Goal: Task Accomplishment & Management: Manage account settings

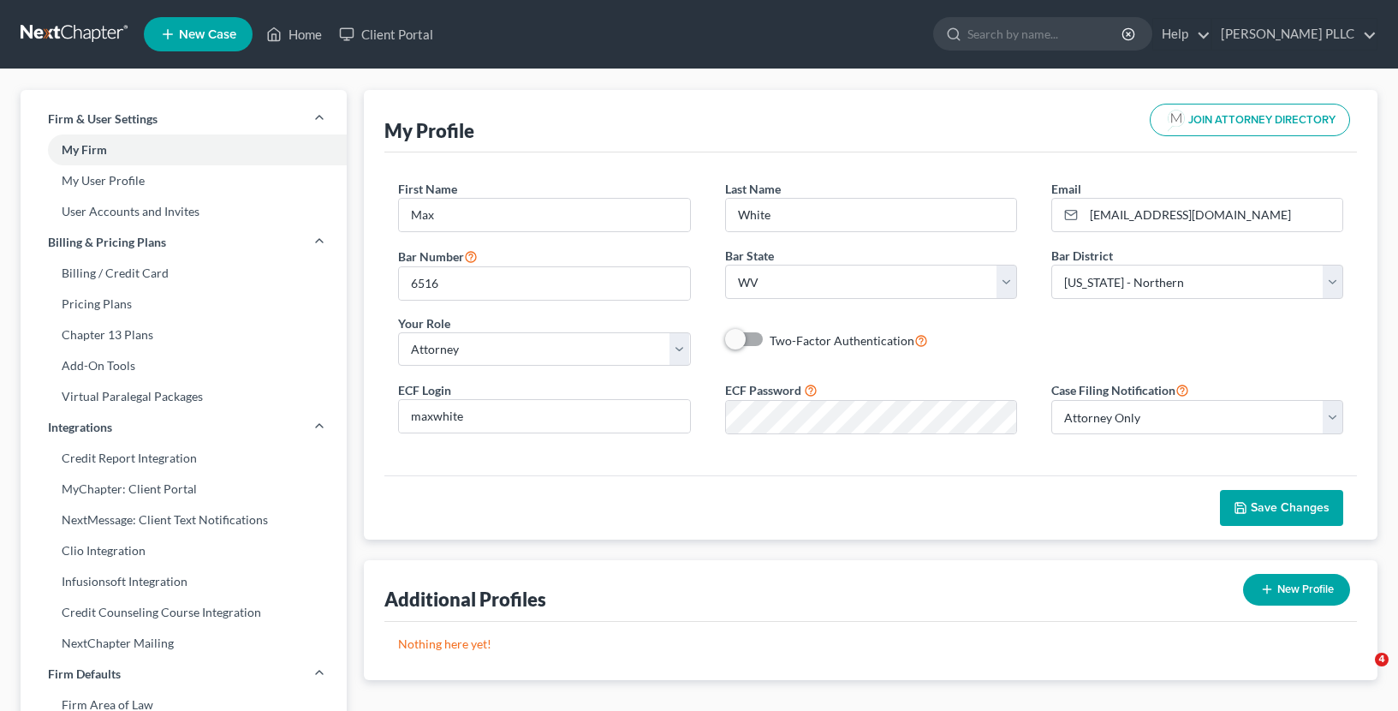
select select "51"
select select "88"
select select "attorney"
select select "0"
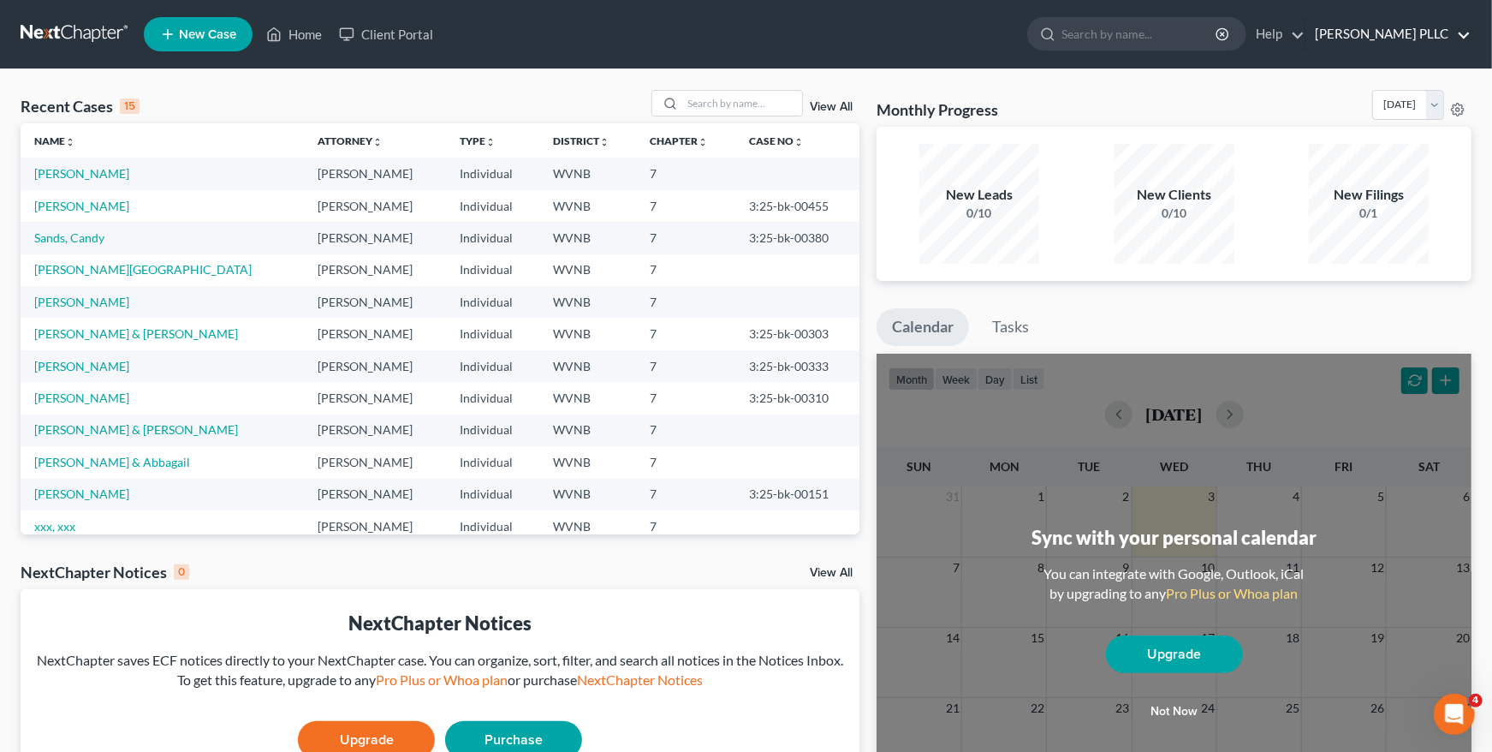
click at [1389, 45] on link "[PERSON_NAME] PLLC" at bounding box center [1388, 34] width 164 height 31
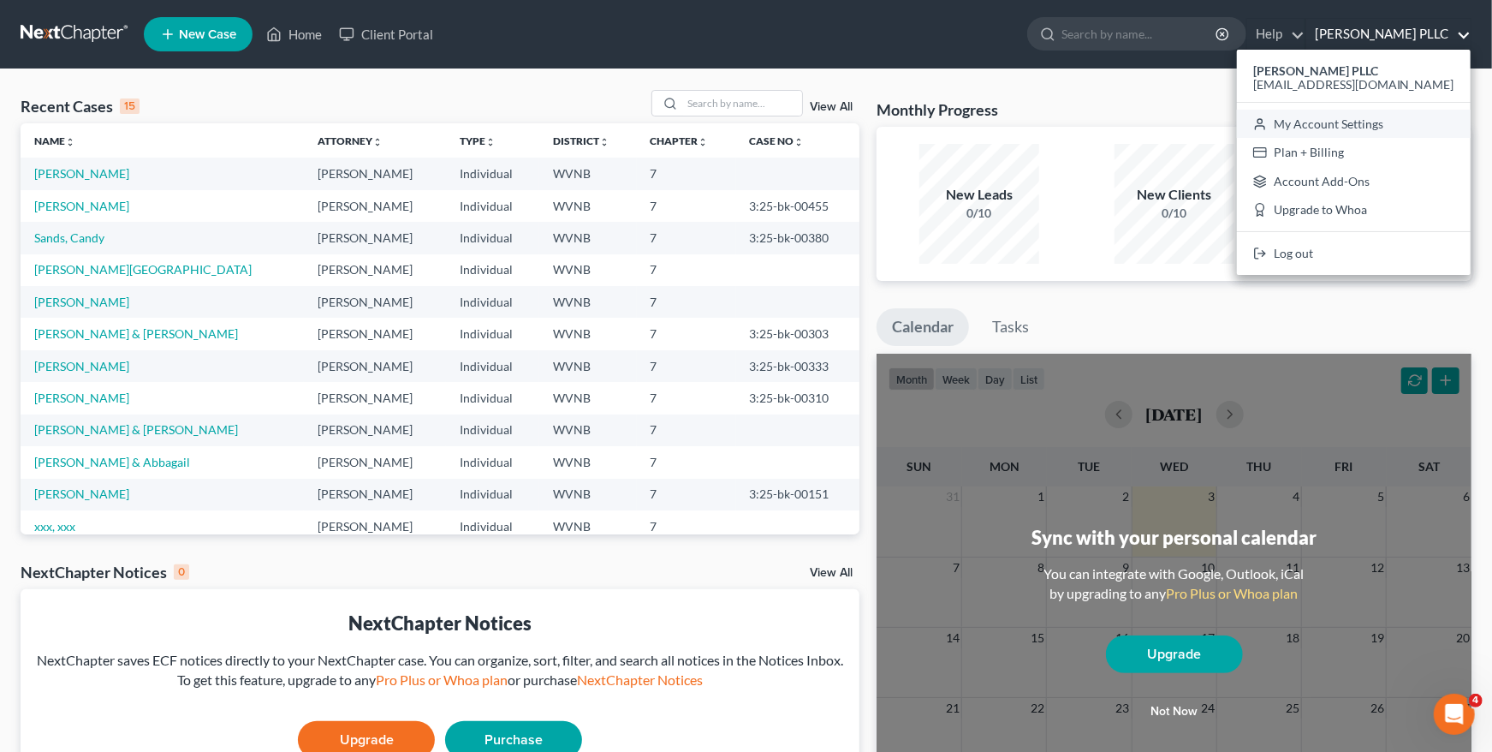
click at [1365, 119] on link "My Account Settings" at bounding box center [1354, 124] width 234 height 29
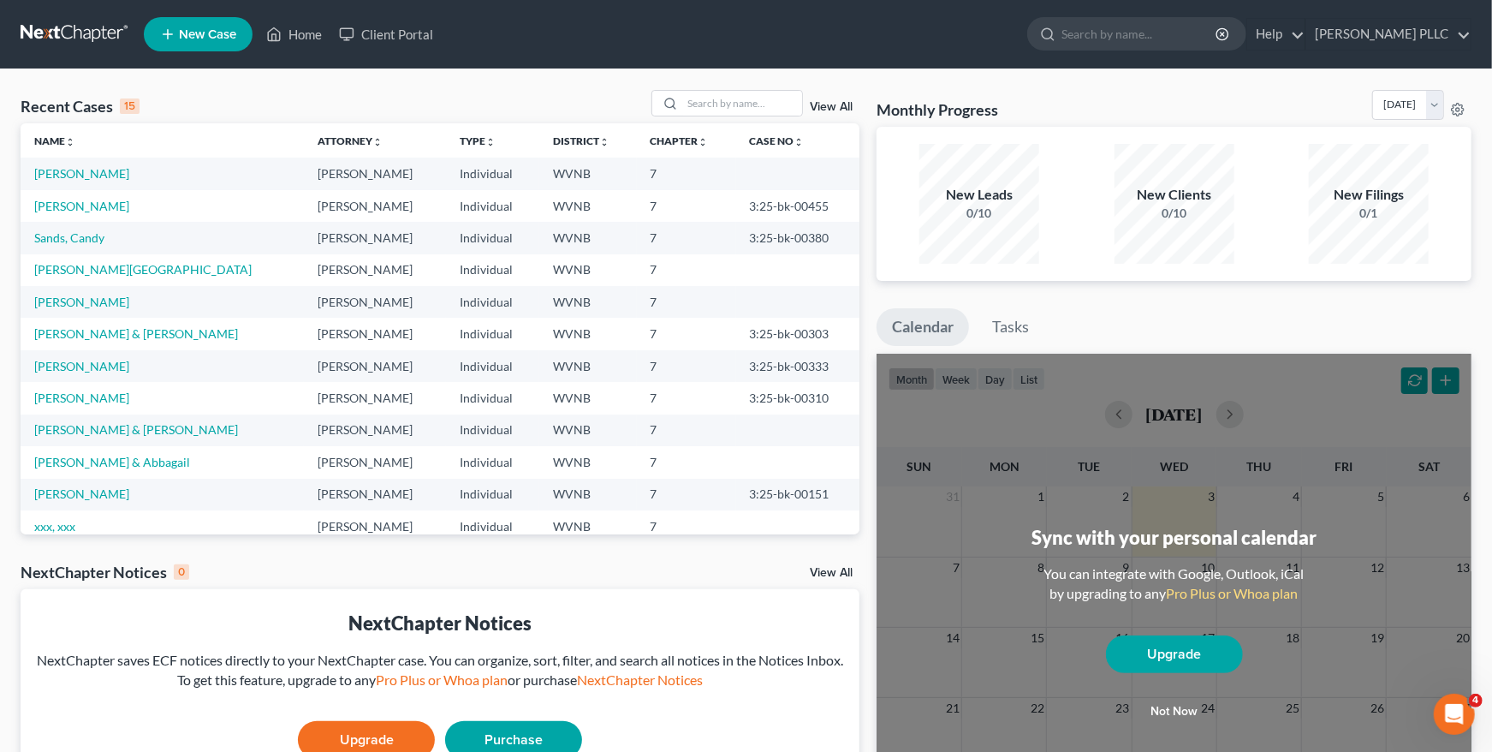
select select "88"
select select "24"
select select "51"
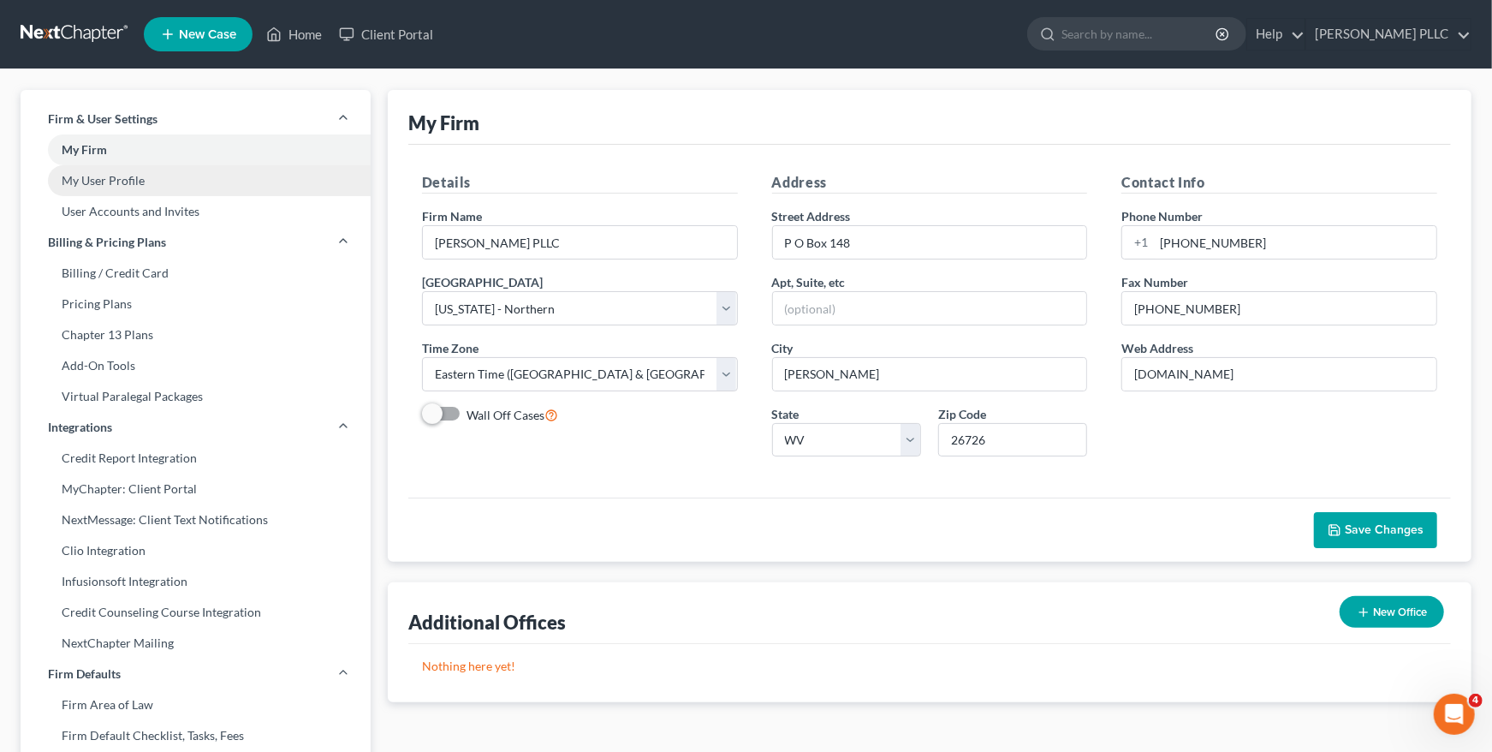
click at [176, 185] on link "My User Profile" at bounding box center [196, 180] width 350 height 31
select select "51"
select select "88"
select select "attorney"
select select "0"
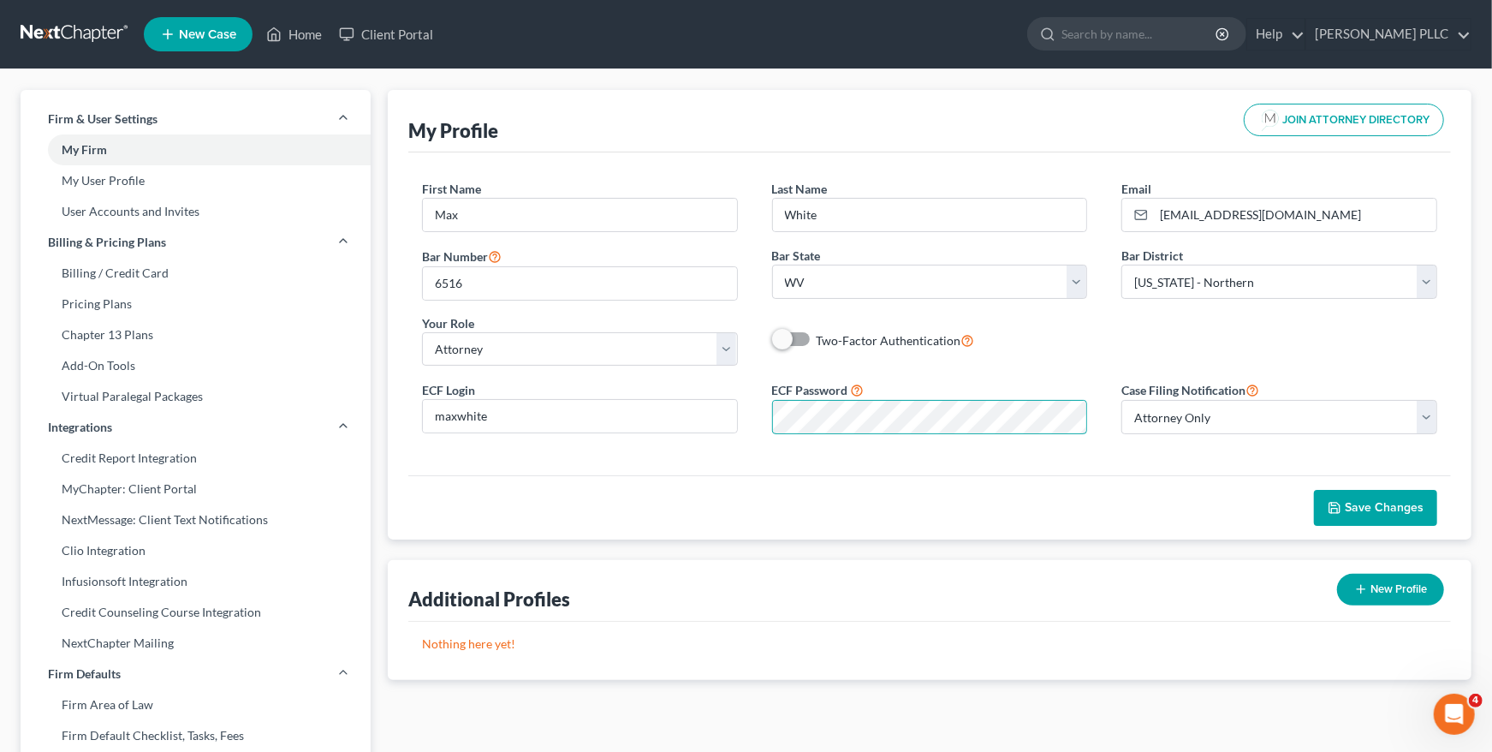
click at [767, 418] on div "ECF Password" at bounding box center [930, 407] width 350 height 54
click at [1374, 511] on span "Save Changes" at bounding box center [1384, 507] width 79 height 15
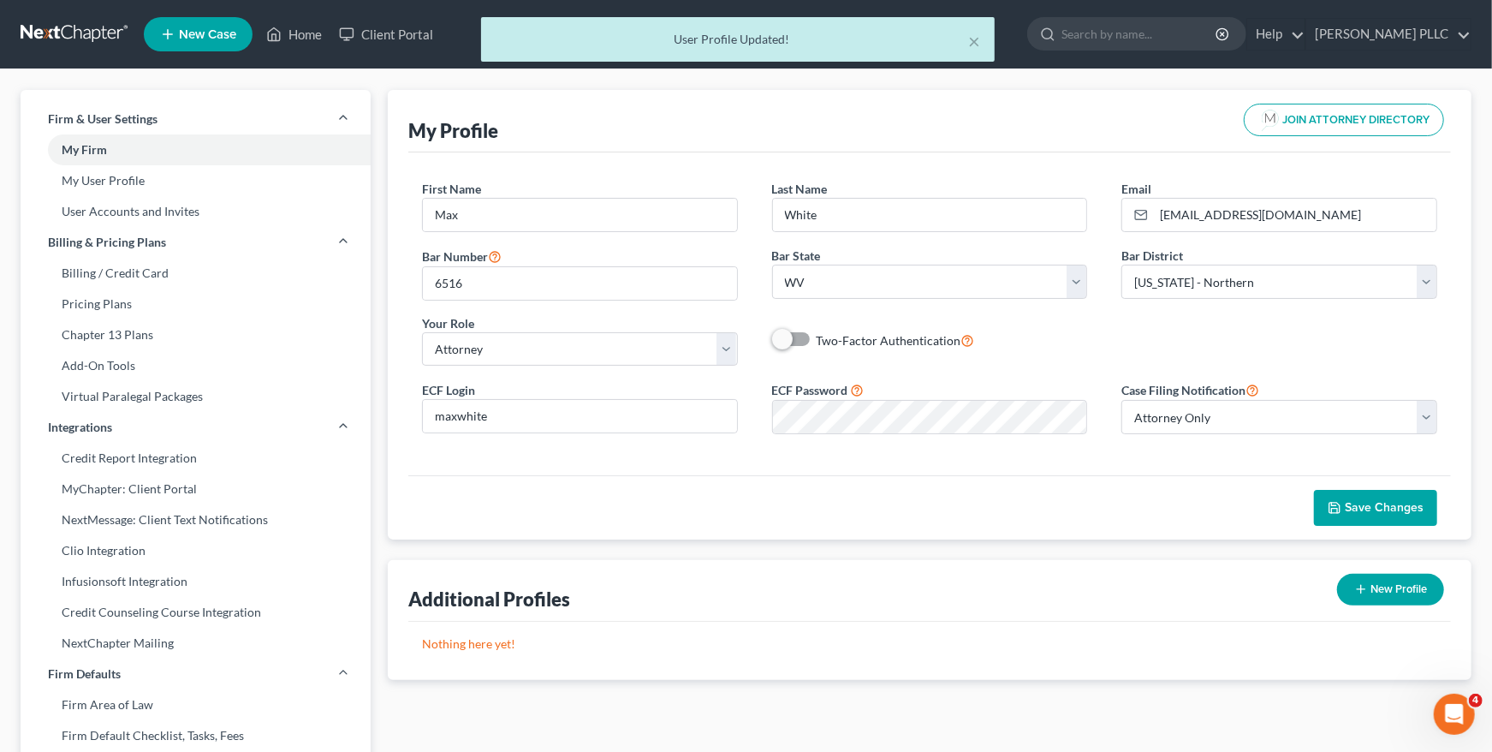
click at [1374, 511] on span "Save Changes" at bounding box center [1384, 507] width 79 height 15
